Goal: Transaction & Acquisition: Purchase product/service

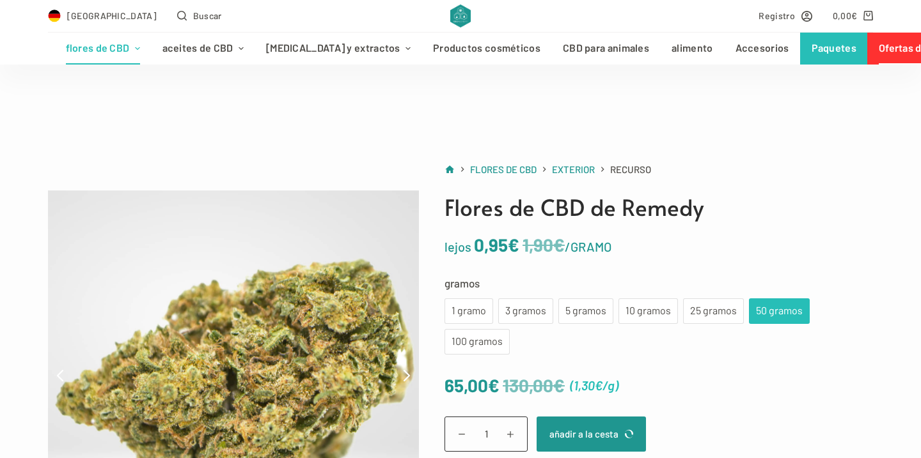
scroll to position [60, 0]
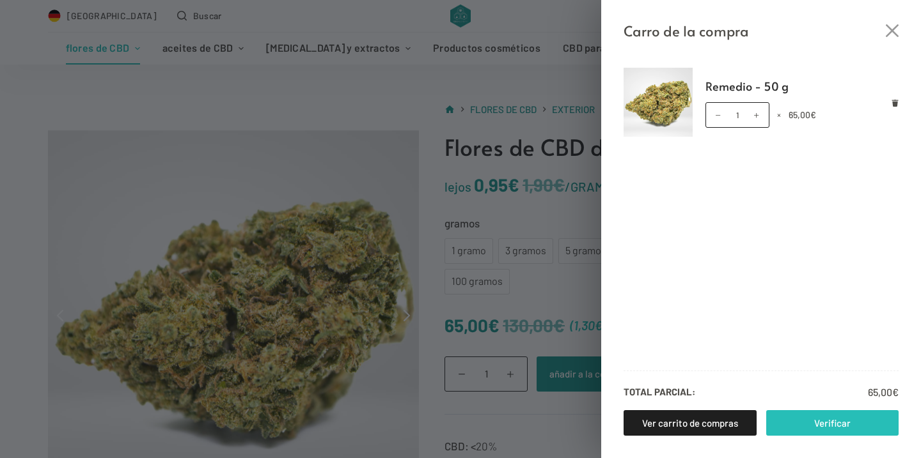
click at [801, 423] on link "Verificar" at bounding box center [832, 423] width 133 height 26
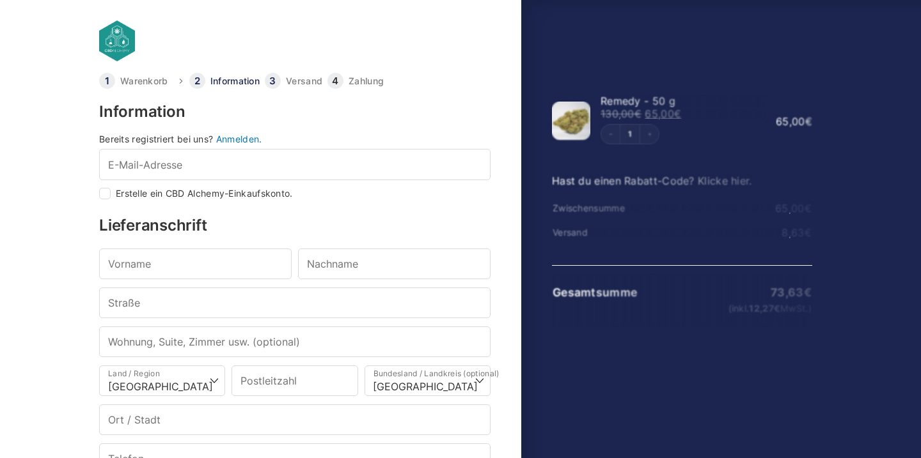
select select "DE-BE"
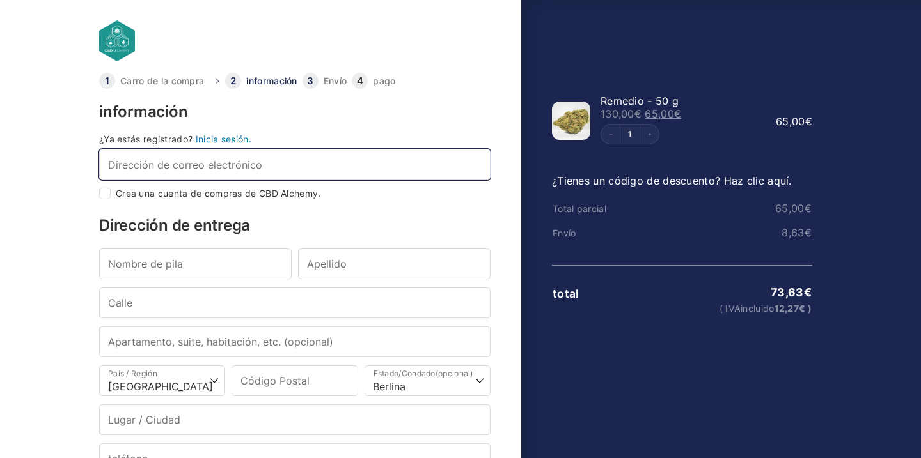
click at [228, 169] on input "Dirección de correo electrónico *" at bounding box center [294, 164] width 391 height 31
type input "[PERSON_NAME][EMAIL_ADDRESS][DOMAIN_NAME]"
type input "[PERSON_NAME]"
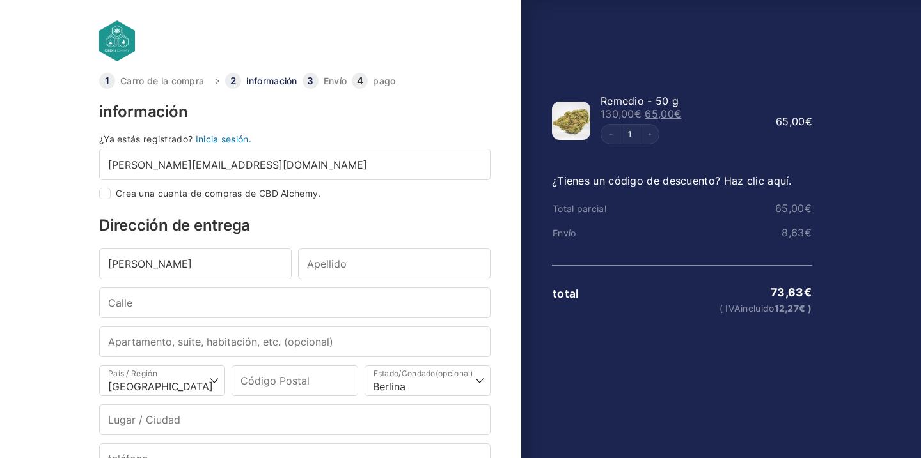
type input "[PERSON_NAME]"
type input "[STREET_ADDRESS]"
type input "10245"
type input "[GEOGRAPHIC_DATA]"
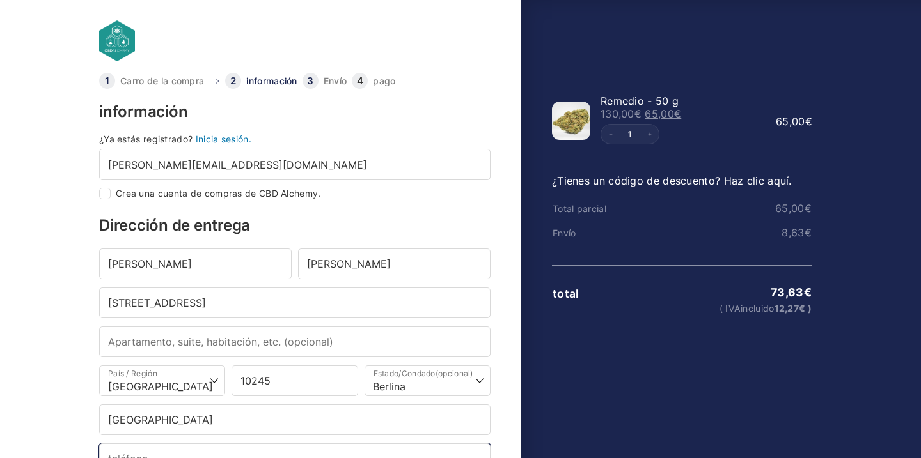
type input "[PHONE_NUMBER]"
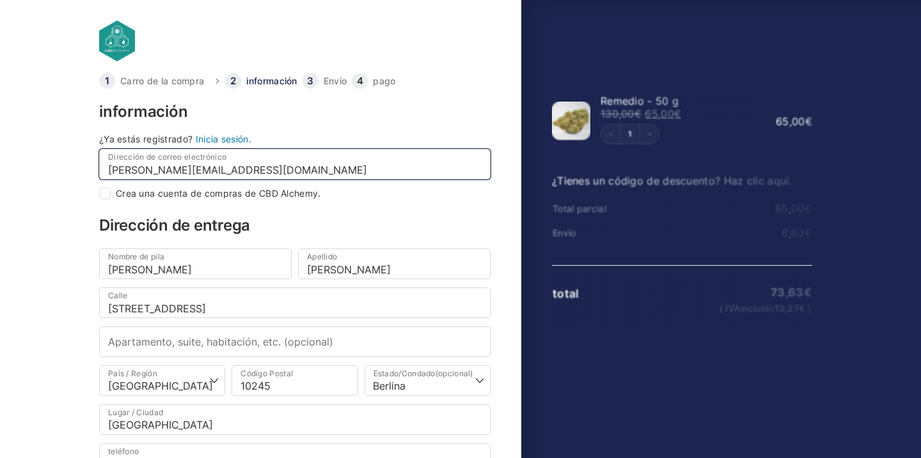
select select
type input "Berlin Friedrichshain"
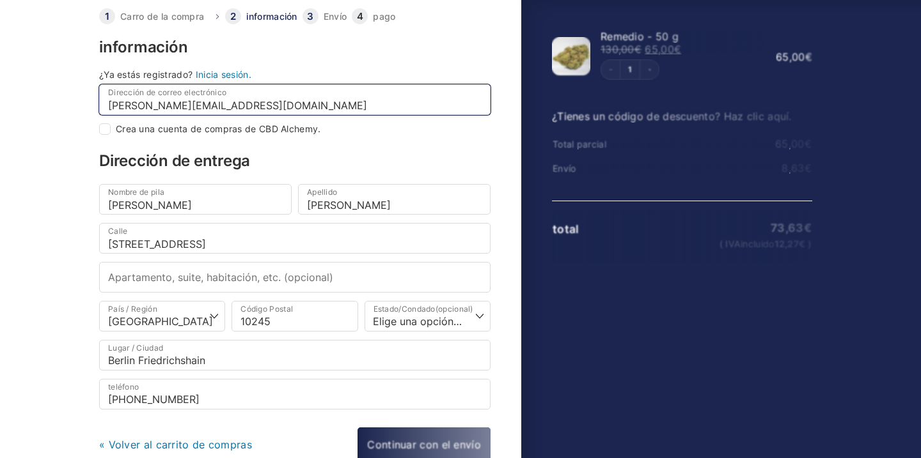
scroll to position [84, 0]
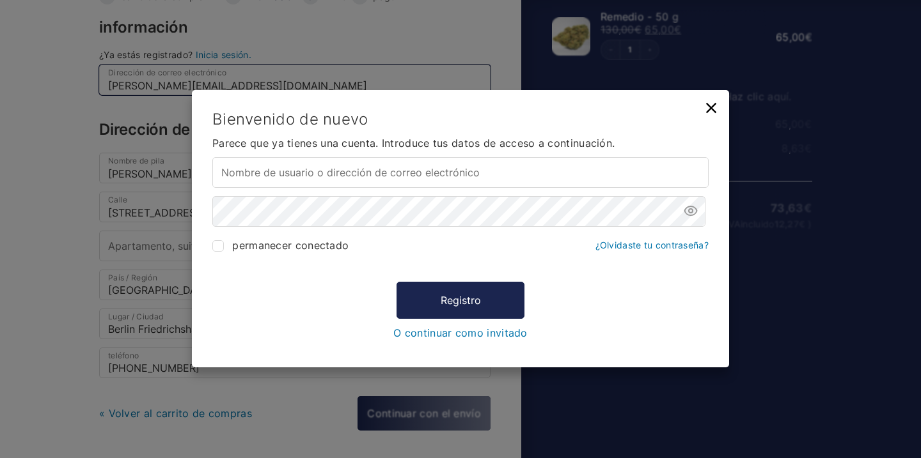
type input "[PERSON_NAME][EMAIL_ADDRESS][DOMAIN_NAME]"
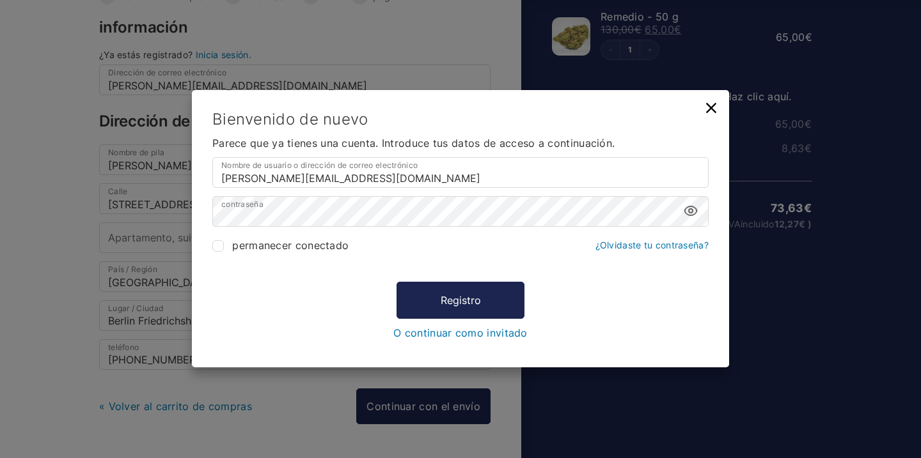
click at [696, 216] on icon at bounding box center [690, 211] width 15 height 15
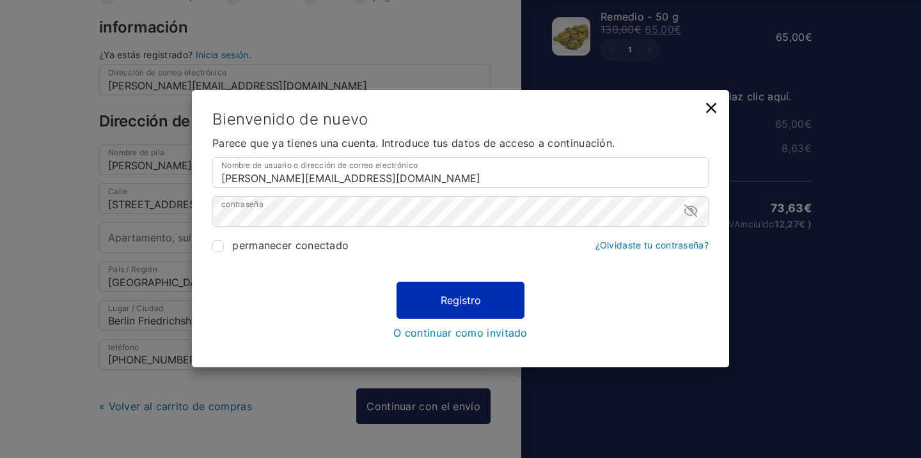
click at [474, 302] on font "Registro" at bounding box center [460, 300] width 40 height 13
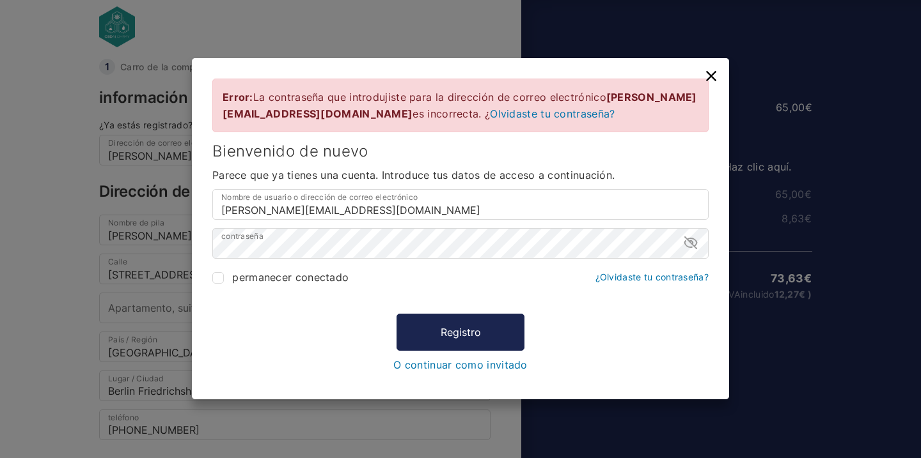
scroll to position [9, 0]
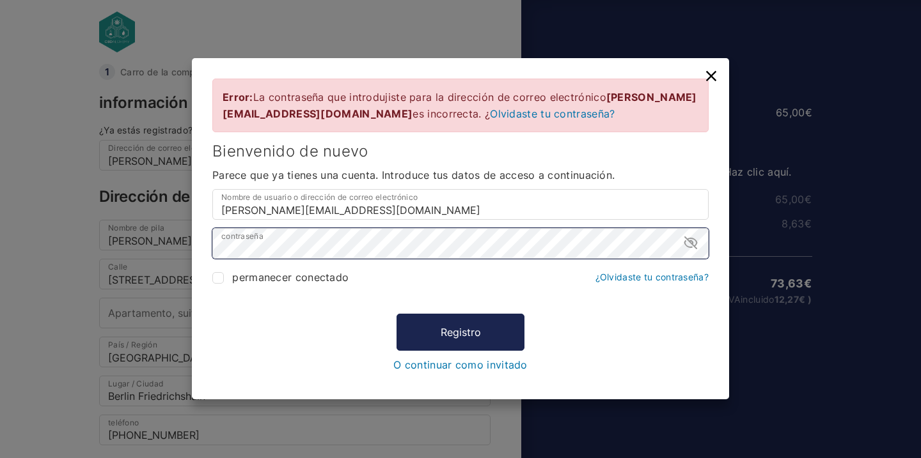
click at [189, 245] on div "Error: La contraseña que introdujiste para la dirección de correo electrónico […" at bounding box center [460, 229] width 921 height 458
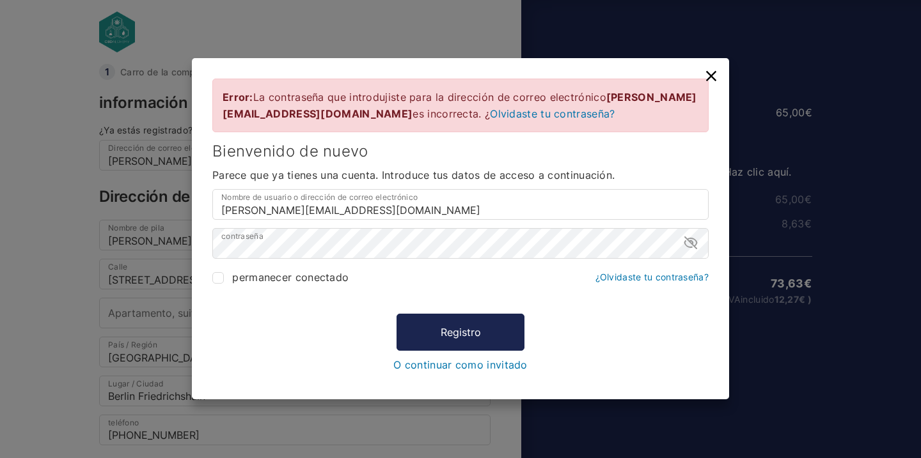
click at [444, 309] on form "Error: La contraseña que introdujiste para la dirección de correo electrónico […" at bounding box center [460, 225] width 496 height 292
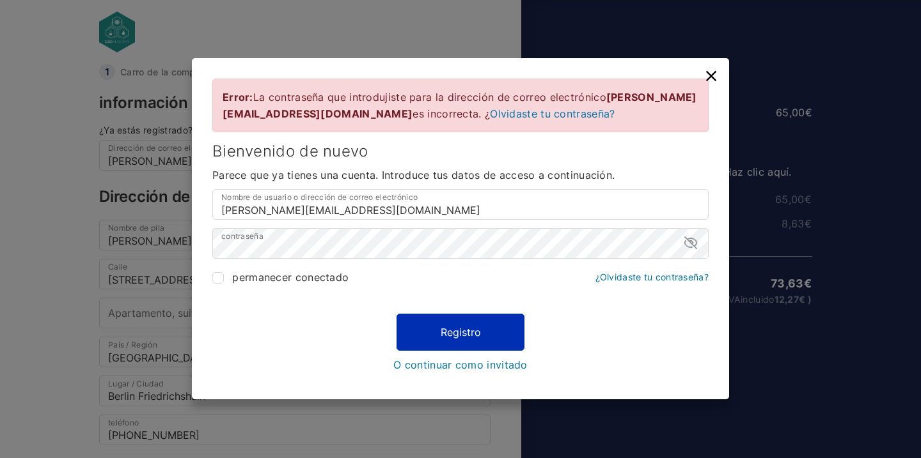
click at [440, 340] on button "Registro" at bounding box center [460, 332] width 128 height 37
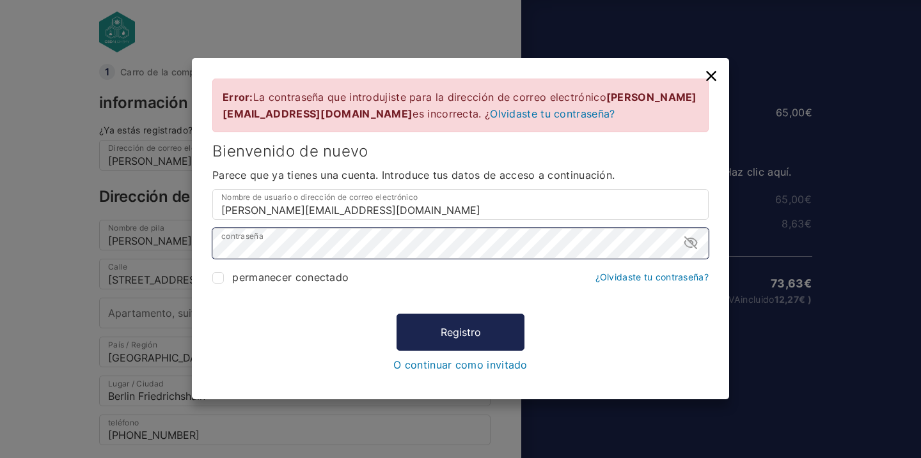
click at [172, 247] on div "Error: La contraseña que introdujiste para la dirección de correo electrónico […" at bounding box center [460, 229] width 921 height 458
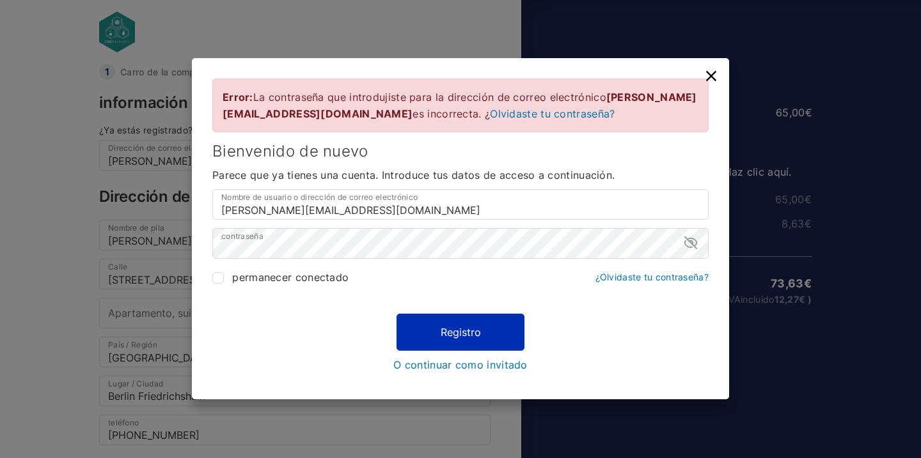
click at [446, 329] on font "Registro" at bounding box center [460, 332] width 40 height 13
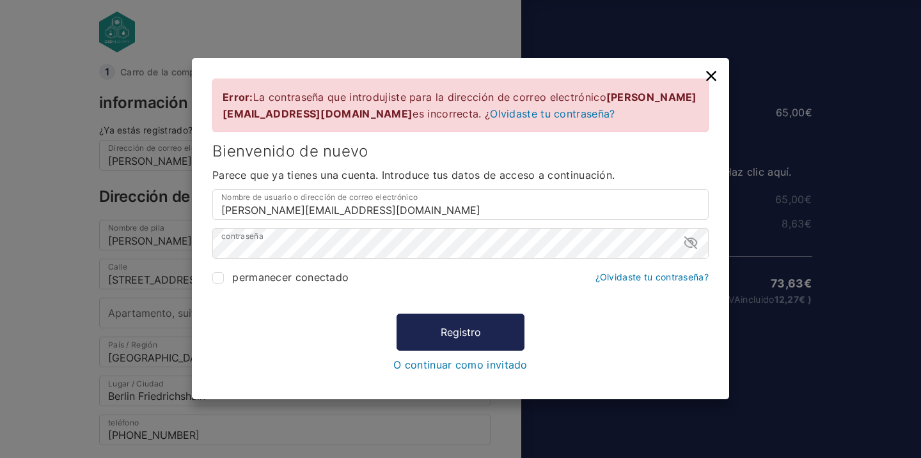
click at [490, 120] on font "Olvidaste tu contraseña?" at bounding box center [552, 113] width 125 height 13
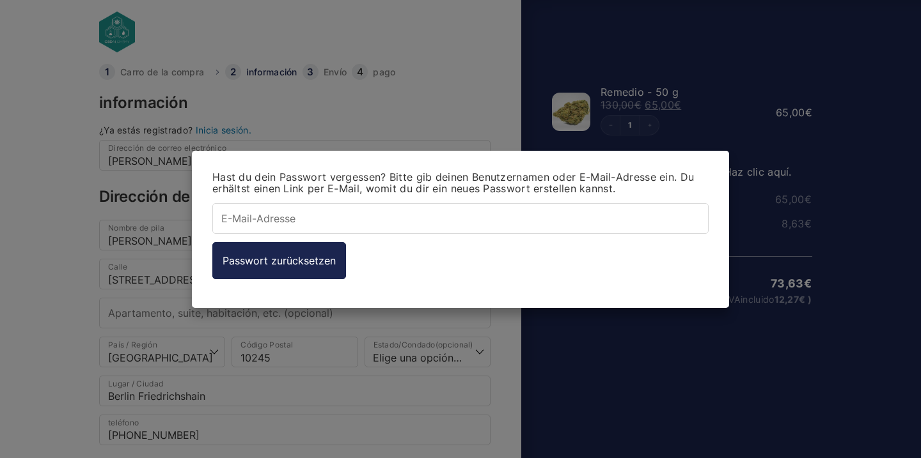
type input "[PERSON_NAME][EMAIL_ADDRESS][DOMAIN_NAME]"
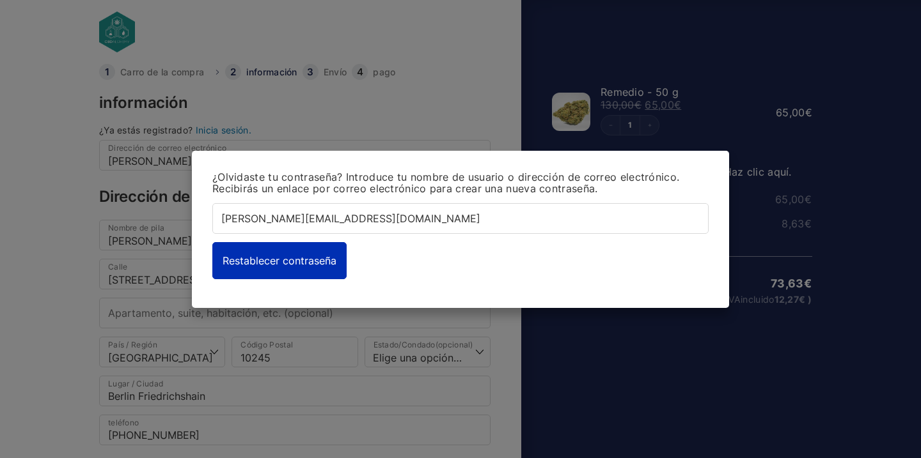
click at [304, 255] on font "Restablecer contraseña" at bounding box center [279, 260] width 114 height 13
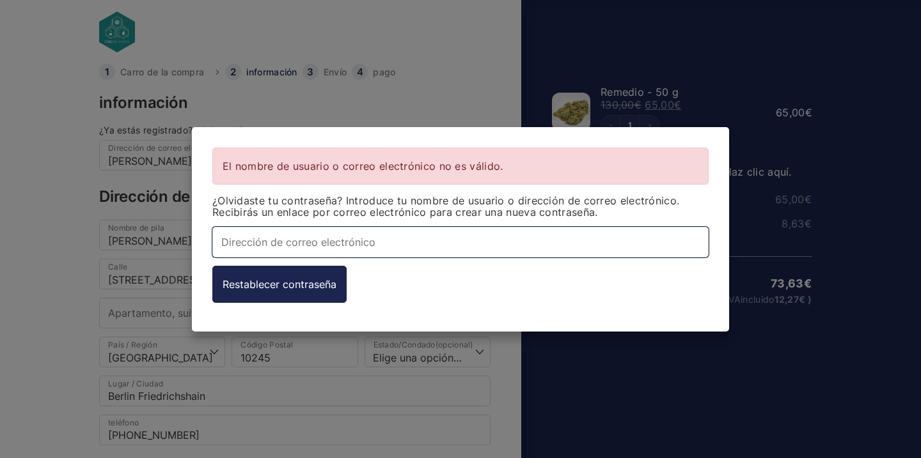
click at [336, 238] on input "Dirección de correo electrónico *" at bounding box center [460, 241] width 496 height 31
click at [245, 250] on input "[EMAIL_ADDRESS][DOMAIN_NAME]" at bounding box center [460, 241] width 496 height 31
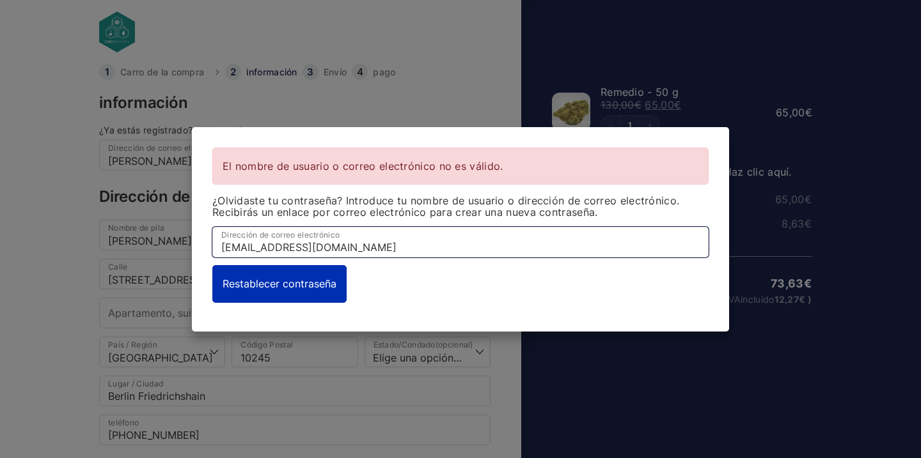
type input "[EMAIL_ADDRESS][DOMAIN_NAME]"
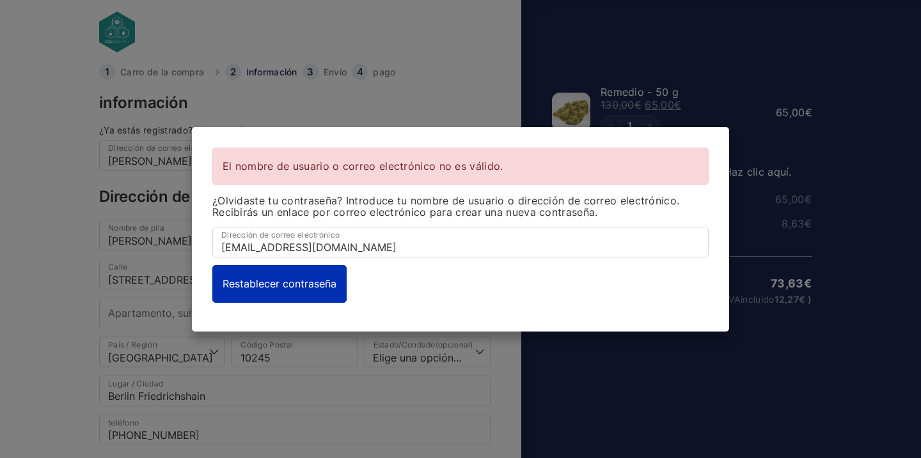
click at [308, 292] on button "Restablecer contraseña" at bounding box center [279, 283] width 134 height 37
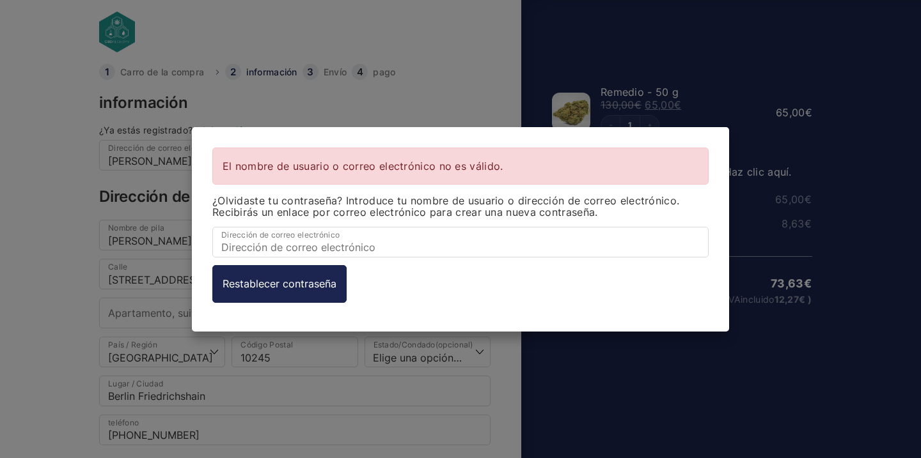
click at [428, 64] on div "El nombre de usuario o correo electrónico no es válido. ¿Olvidaste tu contraseñ…" at bounding box center [460, 229] width 921 height 458
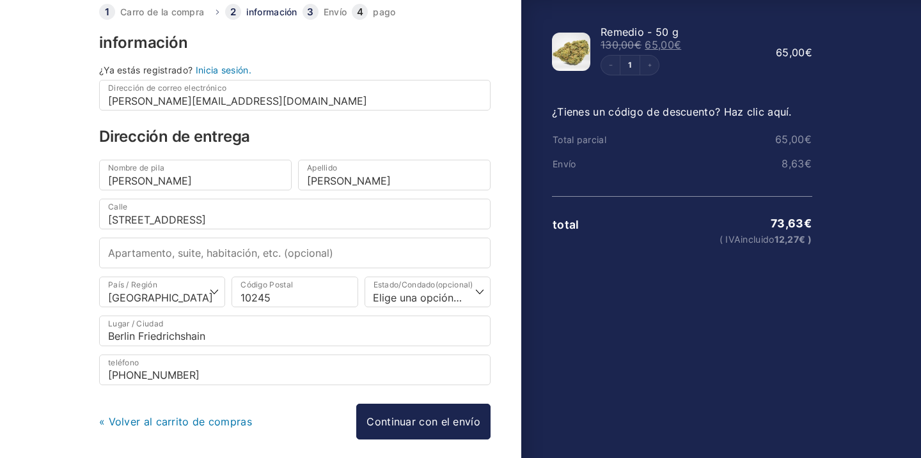
scroll to position [66, 0]
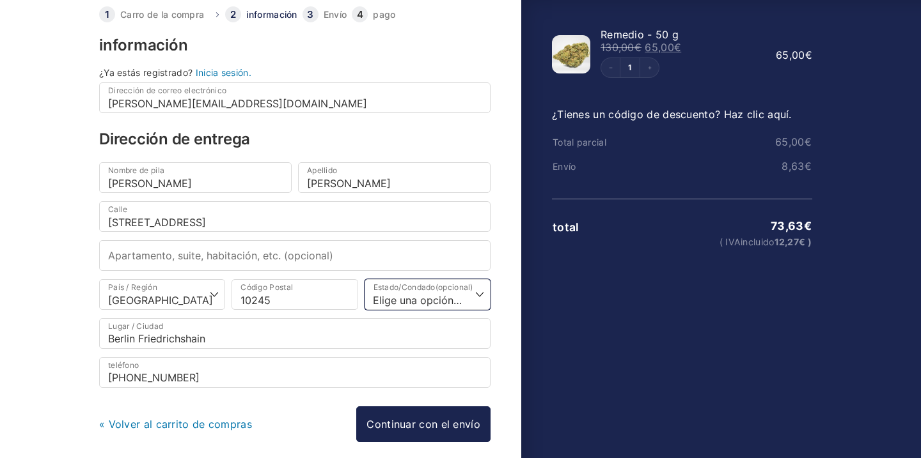
click at [419, 289] on select "Elige una opción… [GEOGRAPHIC_DATA] [GEOGRAPHIC_DATA] [GEOGRAPHIC_DATA] [GEOGRA…" at bounding box center [427, 294] width 126 height 31
select select "DE-BE"
click at [364, 279] on select "Elige una opción… [GEOGRAPHIC_DATA] [GEOGRAPHIC_DATA] [GEOGRAPHIC_DATA] [GEOGRA…" at bounding box center [427, 294] width 126 height 31
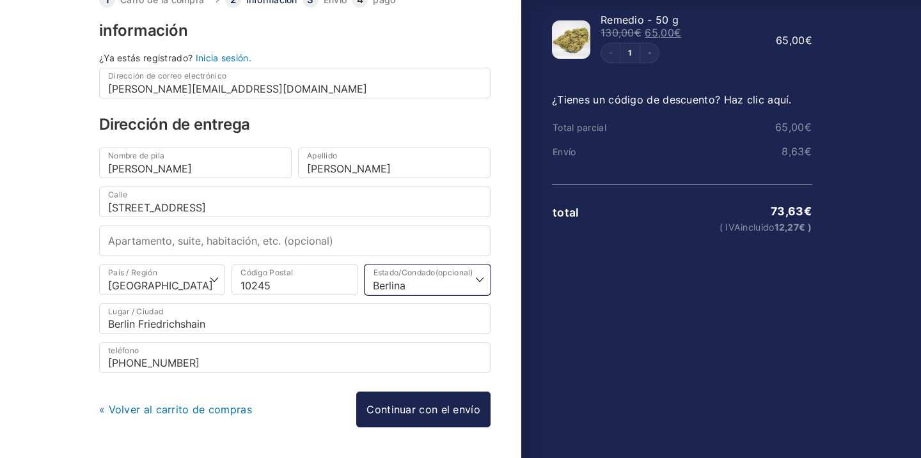
scroll to position [123, 0]
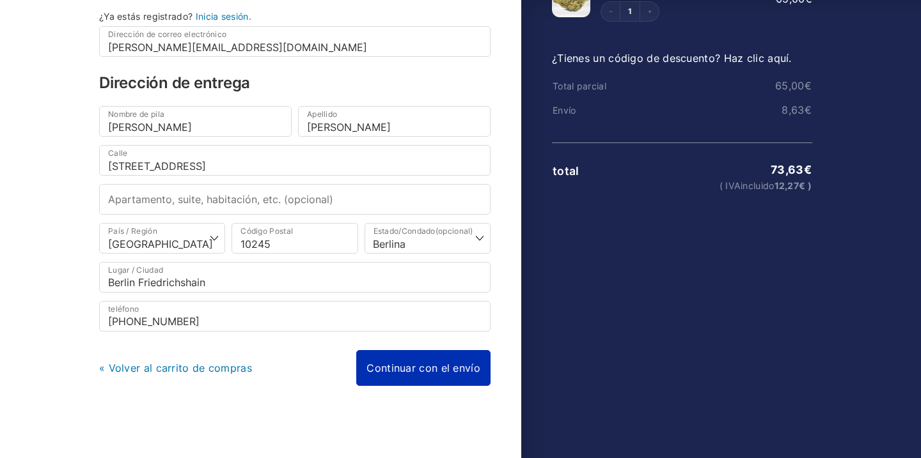
click at [445, 374] on link "Continuar con el envío" at bounding box center [423, 368] width 134 height 36
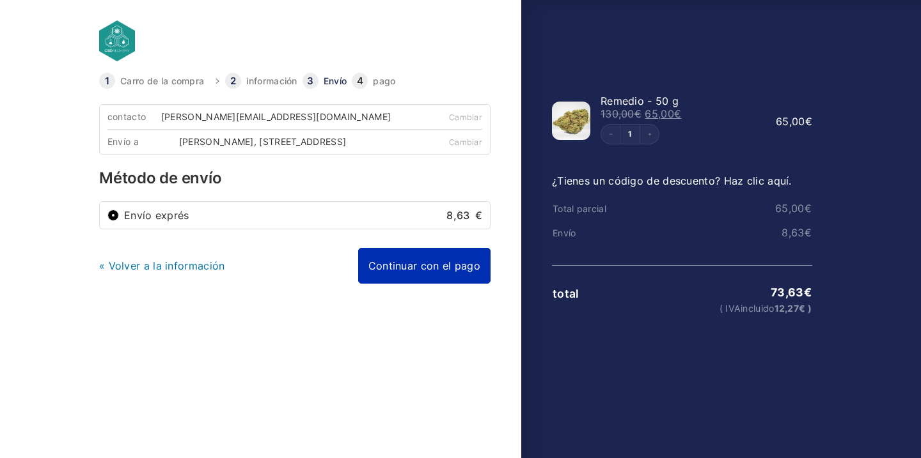
click at [430, 284] on link "Continuar con el pago" at bounding box center [424, 266] width 132 height 36
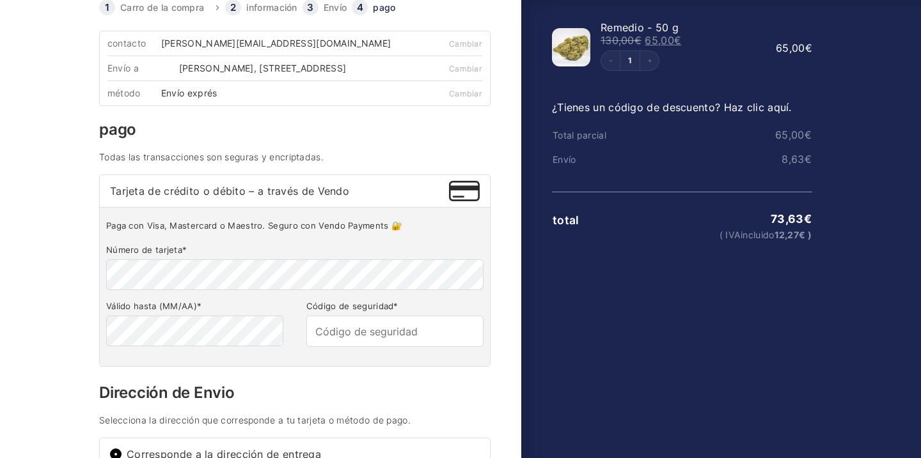
scroll to position [76, 0]
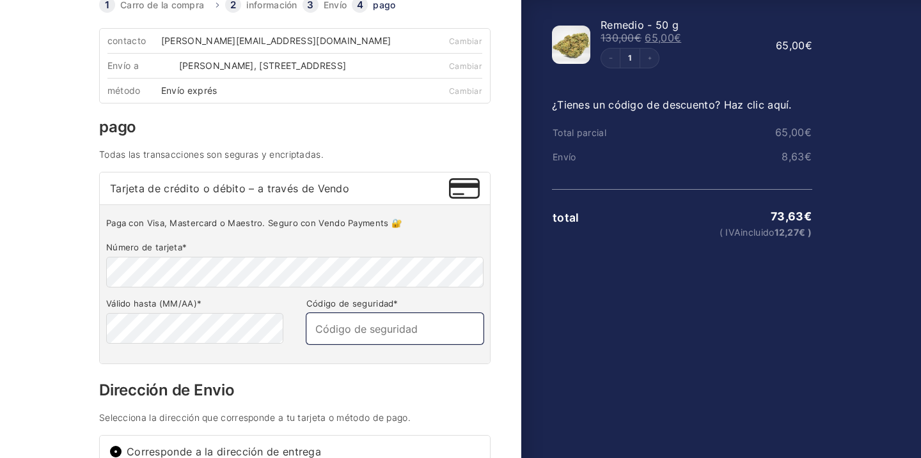
click at [393, 341] on input "Código de seguridad *" at bounding box center [394, 328] width 177 height 31
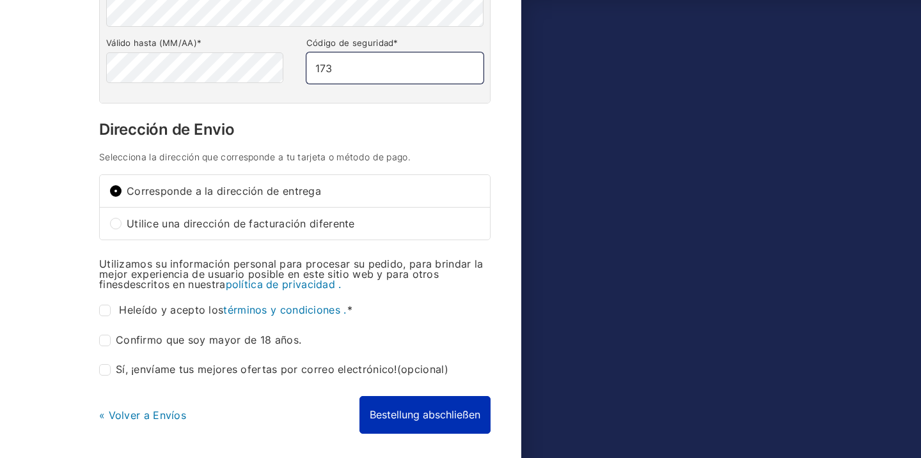
scroll to position [396, 0]
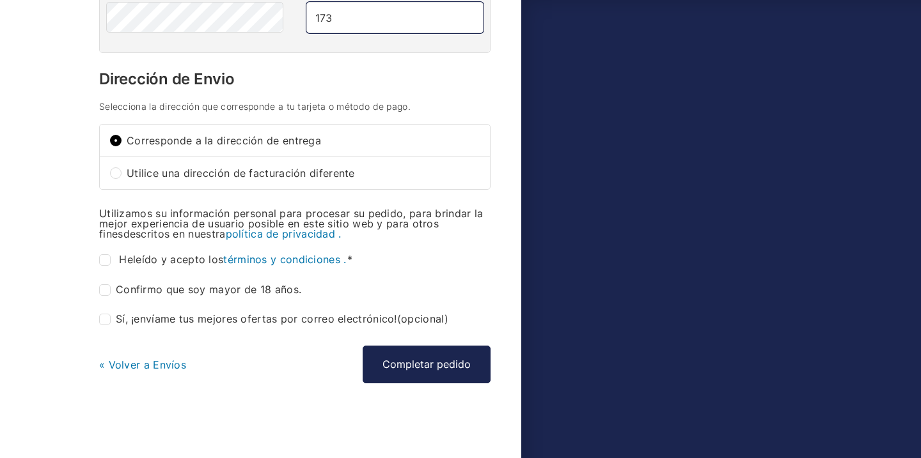
type input "173"
click at [106, 258] on input "He leído y acepto los términos y condiciones . *" at bounding box center [105, 260] width 12 height 12
checkbox input "true"
click at [109, 292] on input "Confirmo que soy mayor de 18 años. *" at bounding box center [105, 290] width 12 height 12
checkbox input "true"
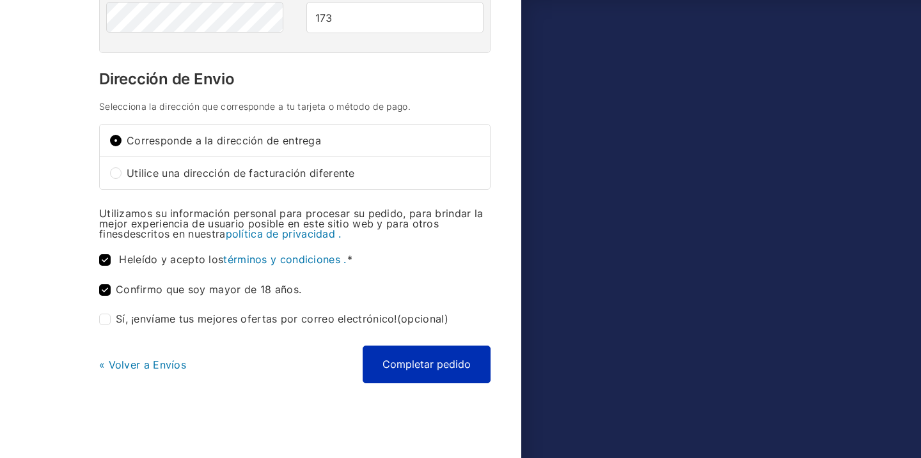
click at [436, 357] on button "Completar pedido" at bounding box center [426, 364] width 128 height 37
